Goal: Transaction & Acquisition: Purchase product/service

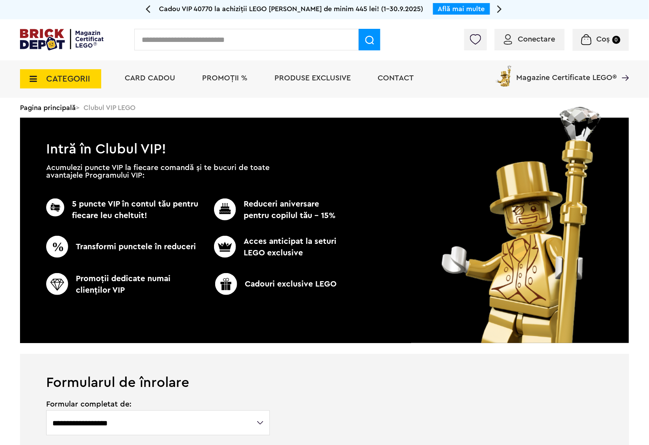
click at [295, 26] on div "Conectare Coș 0" at bounding box center [324, 39] width 649 height 41
click at [295, 34] on input "text" at bounding box center [246, 40] width 224 height 22
paste input "**********"
type input "**********"
click at [363, 42] on span at bounding box center [370, 40] width 22 height 22
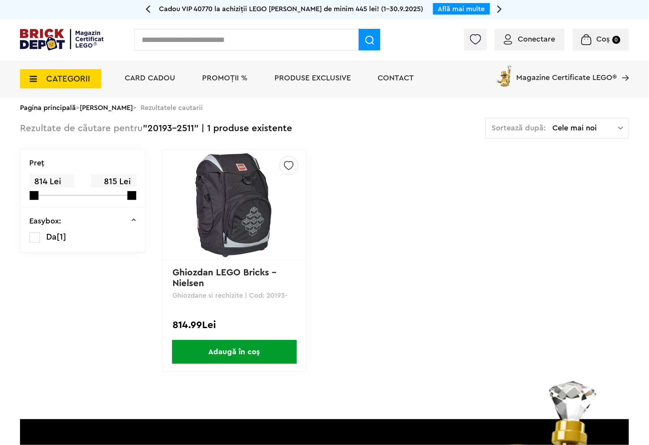
click at [228, 194] on img at bounding box center [235, 205] width 108 height 108
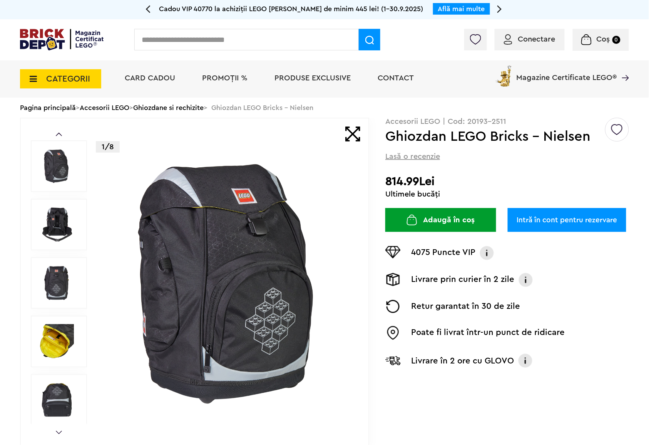
click at [54, 219] on img at bounding box center [56, 224] width 35 height 35
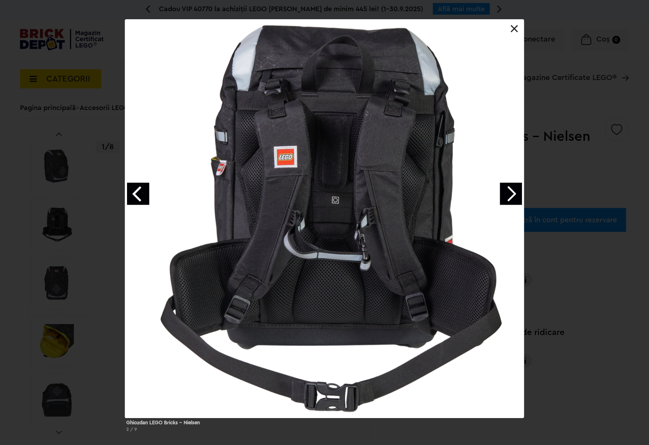
click at [505, 193] on link "Next image" at bounding box center [511, 194] width 22 height 22
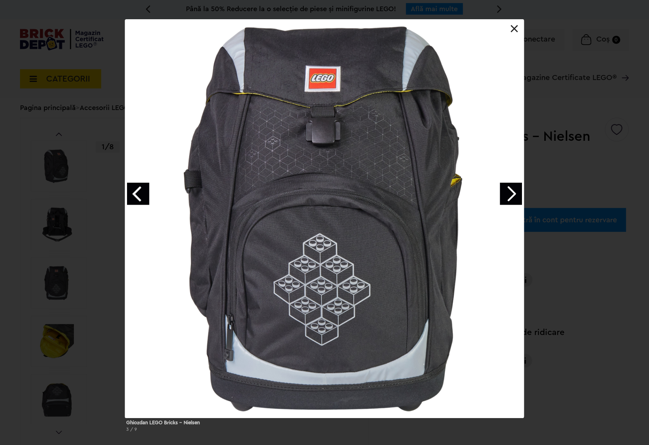
click at [515, 198] on link "Next image" at bounding box center [511, 194] width 22 height 22
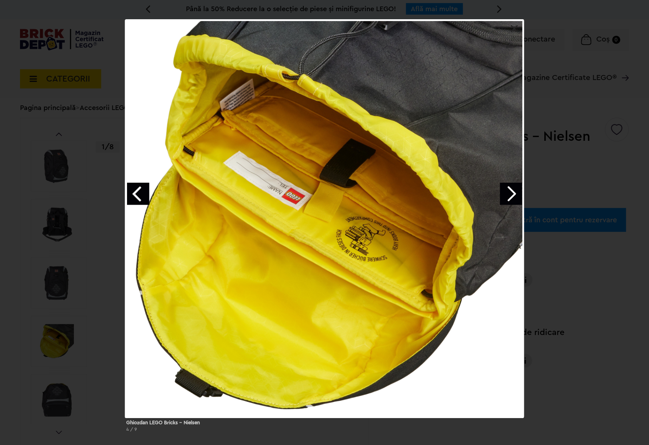
click at [515, 198] on link "Next image" at bounding box center [511, 194] width 22 height 22
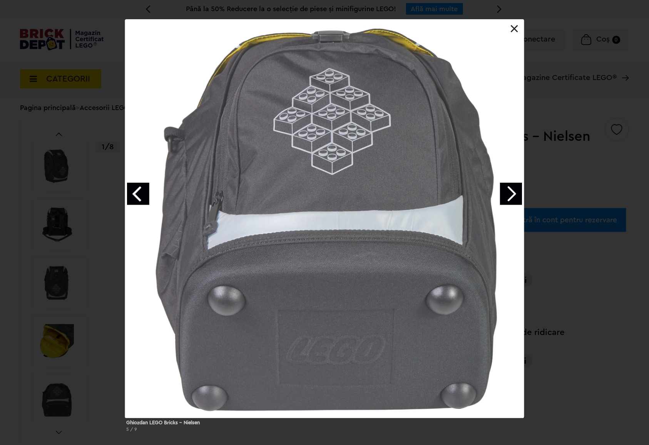
click at [515, 198] on link "Next image" at bounding box center [511, 194] width 22 height 22
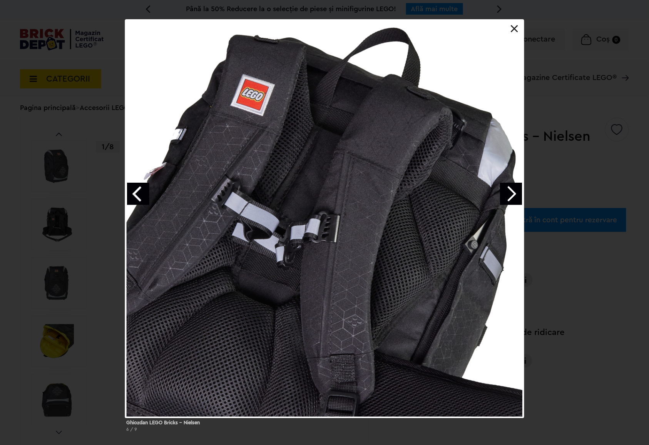
click at [515, 198] on link "Next image" at bounding box center [511, 194] width 22 height 22
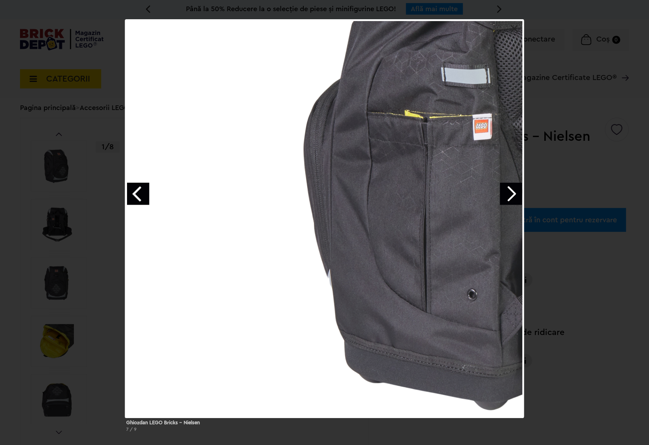
click at [515, 198] on link "Next image" at bounding box center [511, 194] width 22 height 22
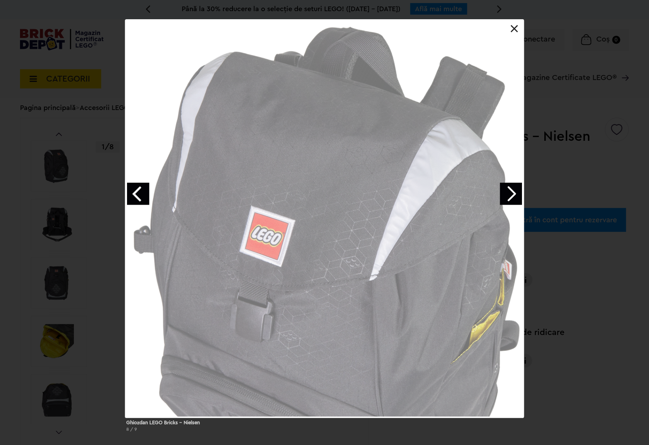
click at [515, 198] on link "Next image" at bounding box center [511, 194] width 22 height 22
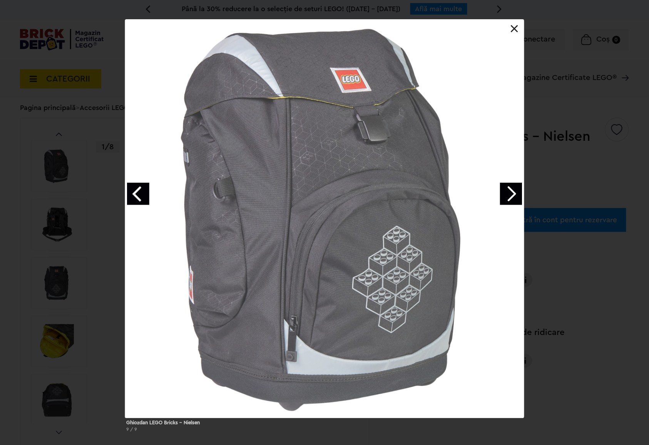
click at [515, 198] on link "Next image" at bounding box center [511, 194] width 22 height 22
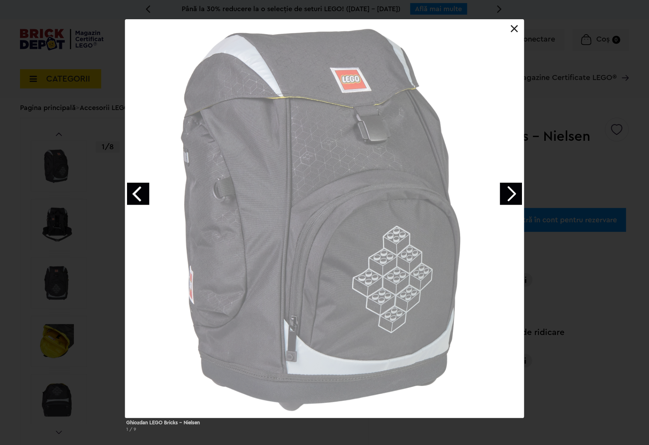
click at [515, 198] on link "Next image" at bounding box center [511, 194] width 22 height 22
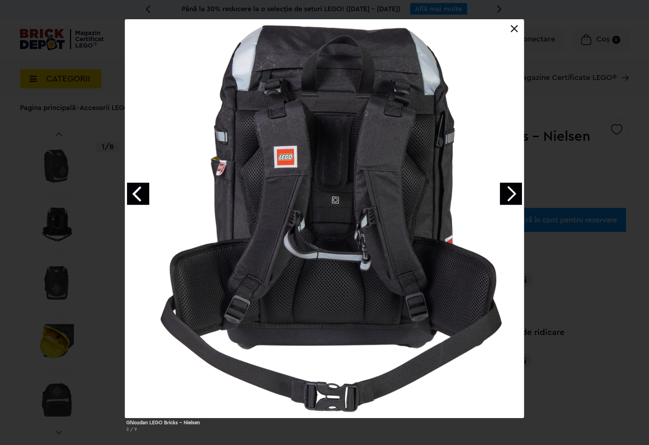
click at [514, 19] on div at bounding box center [324, 218] width 399 height 399
click at [516, 30] on link at bounding box center [515, 29] width 8 height 8
